Goal: Download file/media

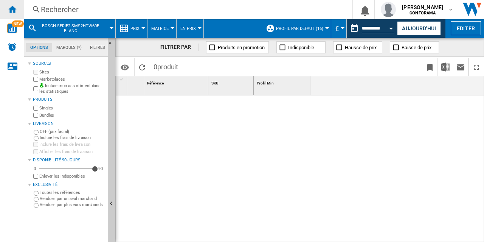
click at [12, 7] on ng-md-icon "Accueil" at bounding box center [12, 9] width 9 height 9
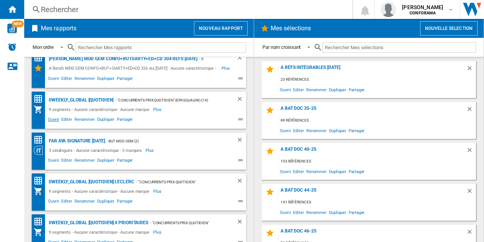
scroll to position [11, 0]
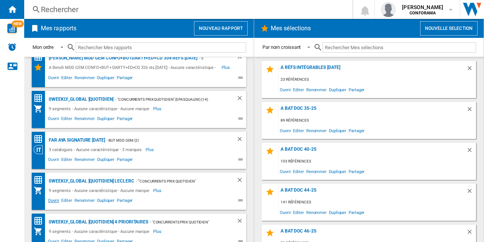
click at [55, 201] on span "Ouvrir" at bounding box center [53, 201] width 13 height 9
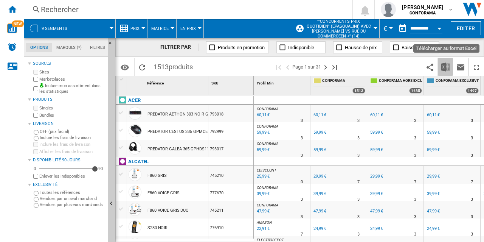
click at [447, 68] on img "Télécharger au format Excel" at bounding box center [445, 66] width 9 height 9
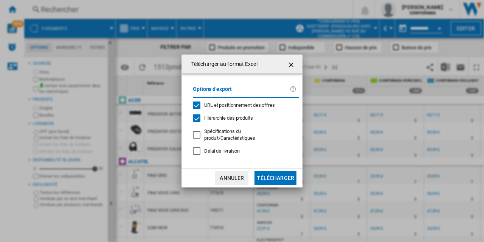
click at [278, 175] on button "Télécharger" at bounding box center [275, 178] width 42 height 14
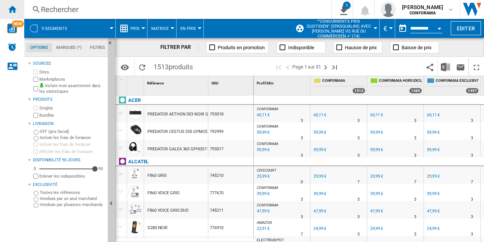
click at [13, 9] on ng-md-icon "Accueil" at bounding box center [12, 9] width 9 height 9
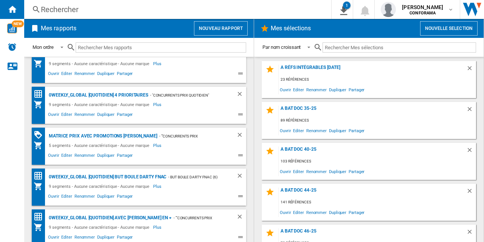
scroll to position [139, 0]
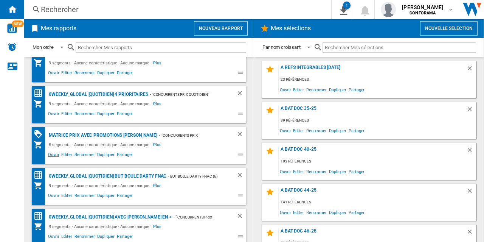
click at [53, 155] on span "Ouvrir" at bounding box center [53, 155] width 13 height 9
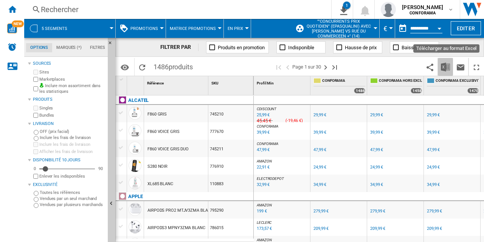
click at [447, 68] on img "Télécharger au format Excel" at bounding box center [445, 66] width 9 height 9
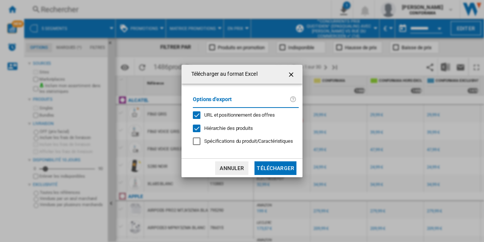
click at [280, 170] on button "Télécharger" at bounding box center [275, 168] width 42 height 14
